Goal: Task Accomplishment & Management: Complete application form

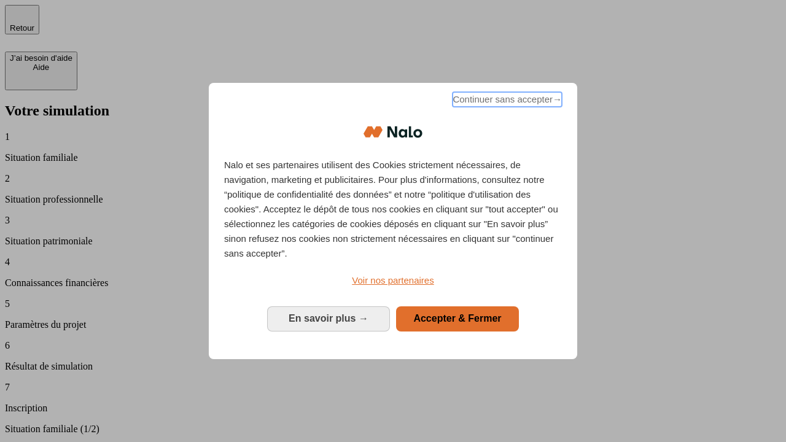
click at [506, 101] on span "Continuer sans accepter →" at bounding box center [506, 99] width 109 height 15
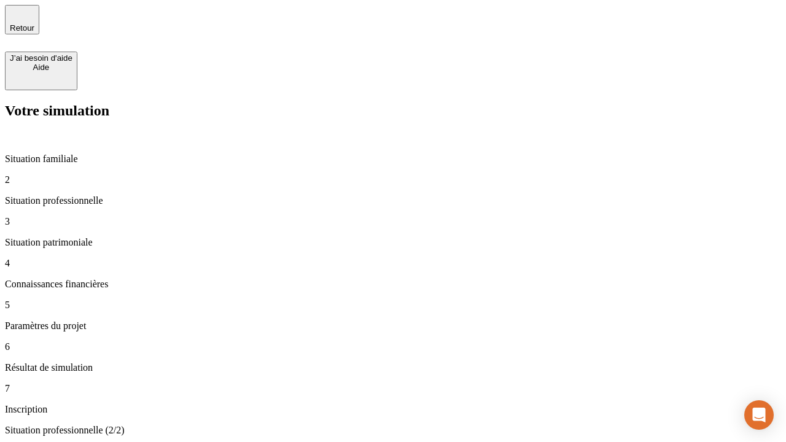
type input "30 000"
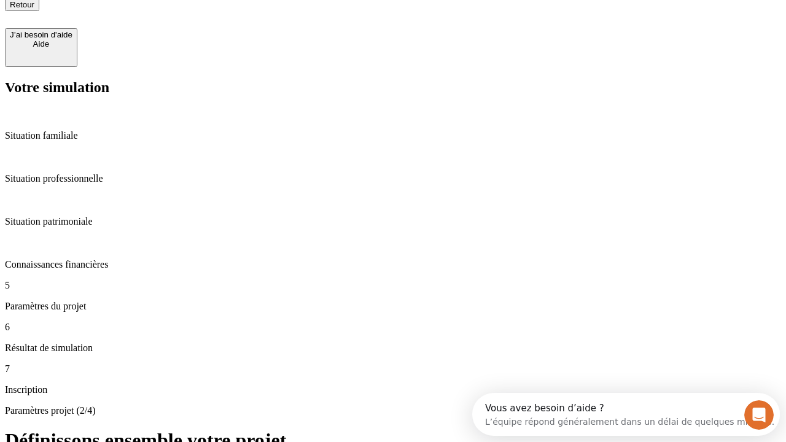
type input "25"
type input "64"
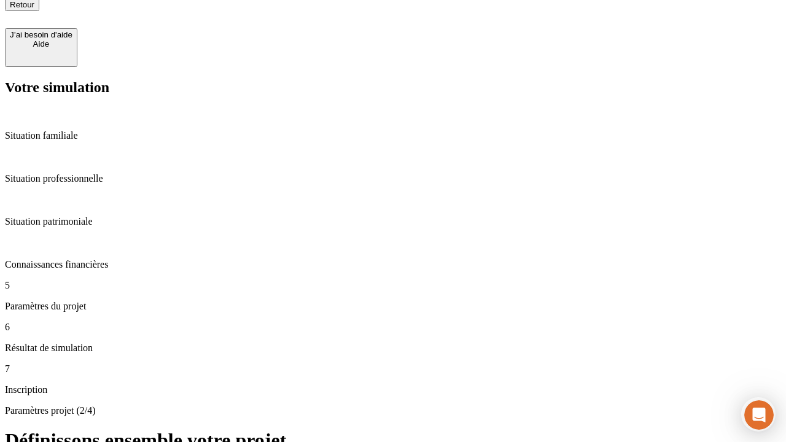
type input "1 000"
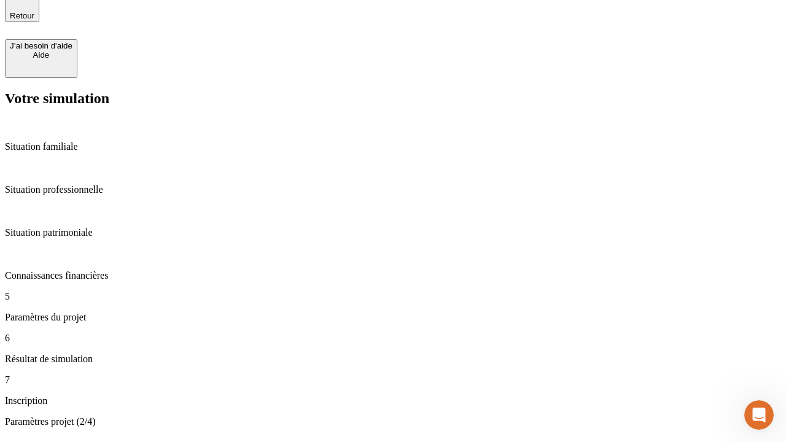
type input "640"
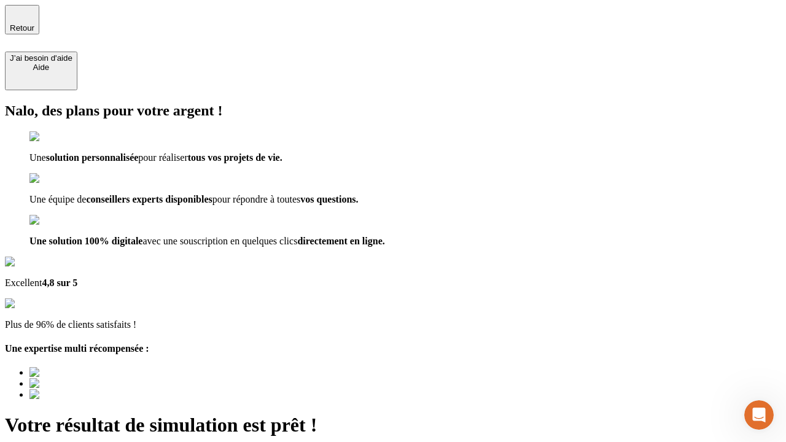
type input "[EMAIL_ADDRESS][PERSON_NAME][DOMAIN_NAME]"
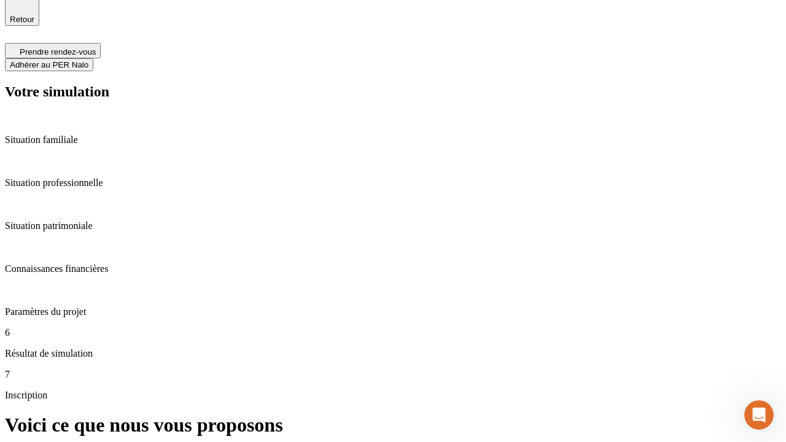
click at [88, 60] on span "Adhérer au PER Nalo" at bounding box center [49, 64] width 79 height 9
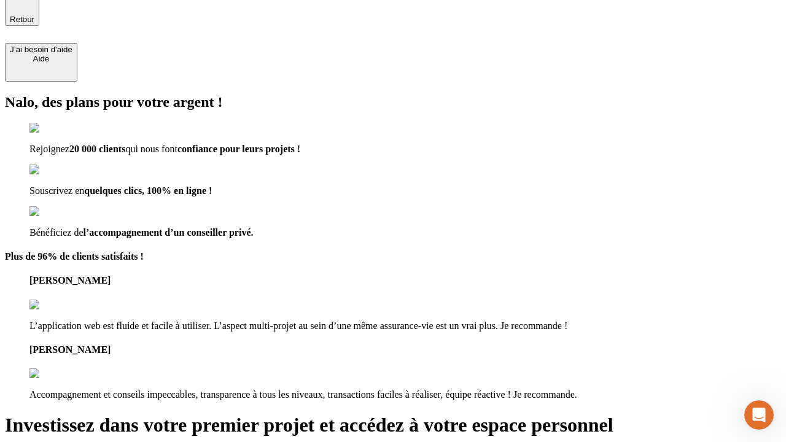
scroll to position [7, 0]
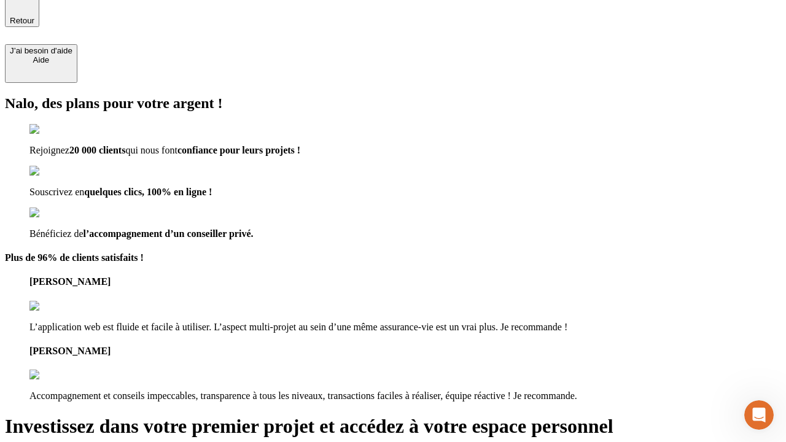
type input "[PERSON_NAME][EMAIL_ADDRESS][DOMAIN_NAME]"
